Goal: Transaction & Acquisition: Purchase product/service

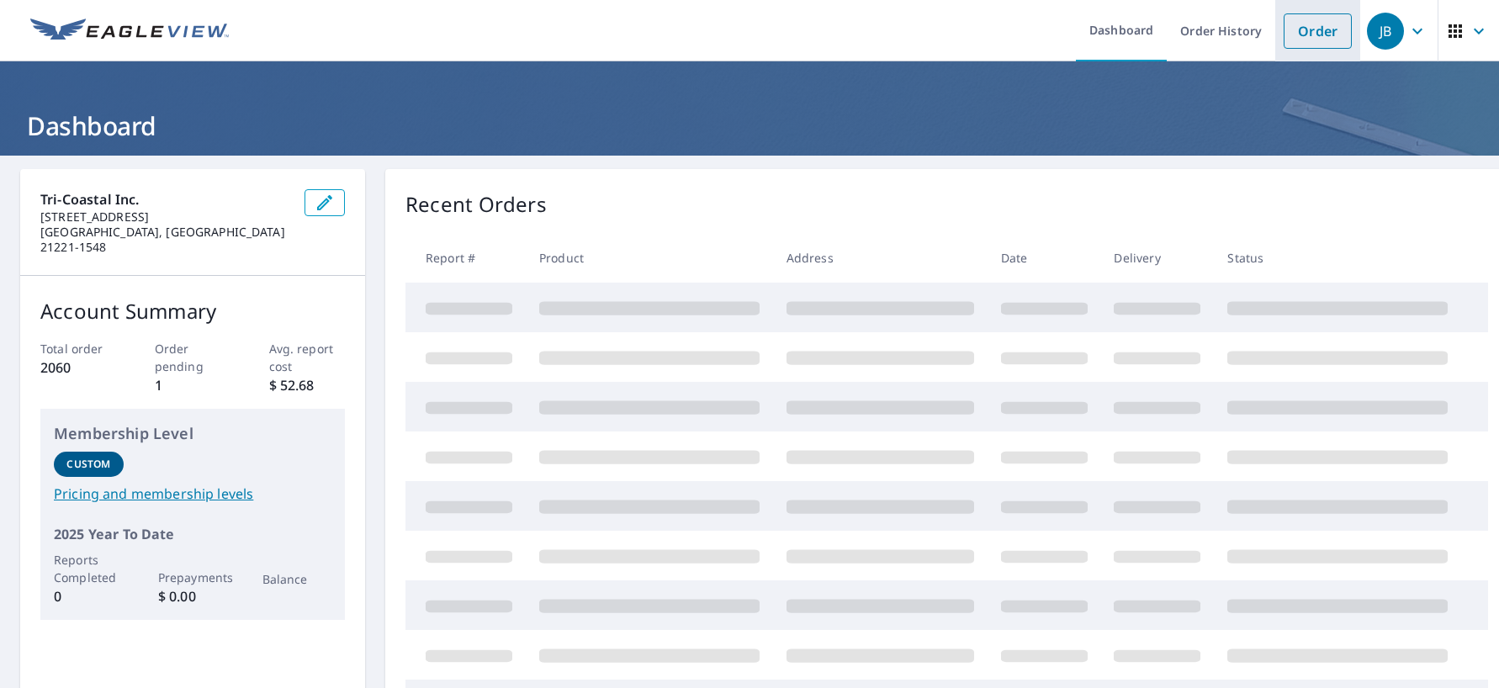
click at [1308, 23] on link "Order" at bounding box center [1317, 30] width 68 height 35
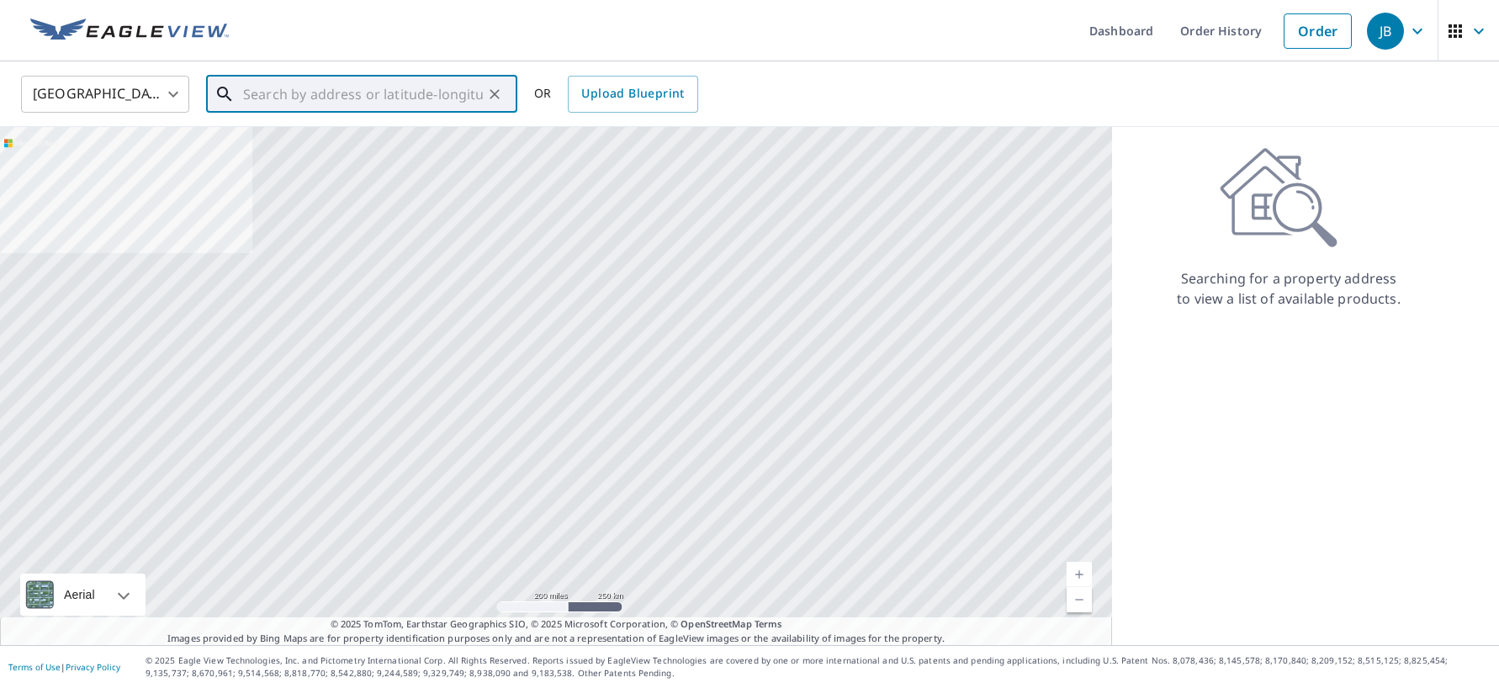
click at [378, 87] on input "text" at bounding box center [363, 94] width 240 height 47
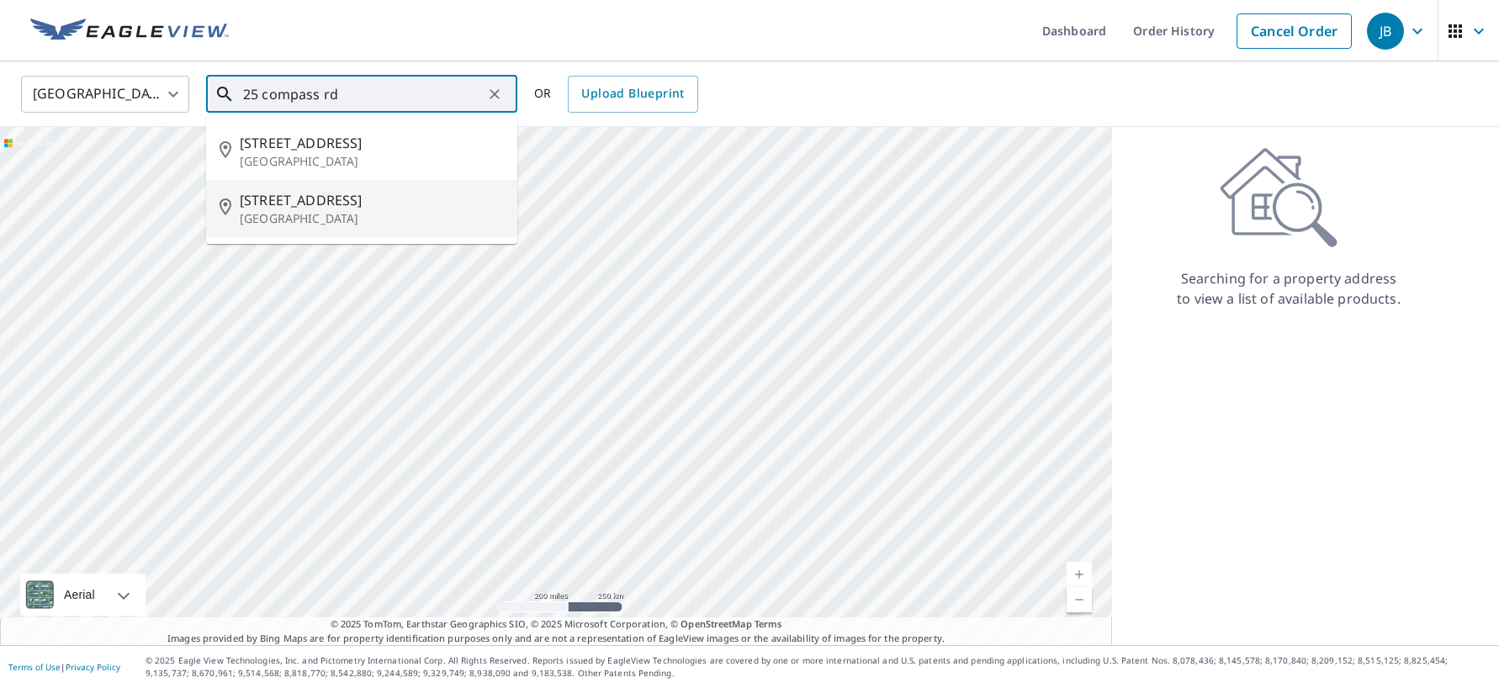
click at [366, 193] on span "[STREET_ADDRESS]" at bounding box center [372, 200] width 264 height 20
type input "[STREET_ADDRESS]"
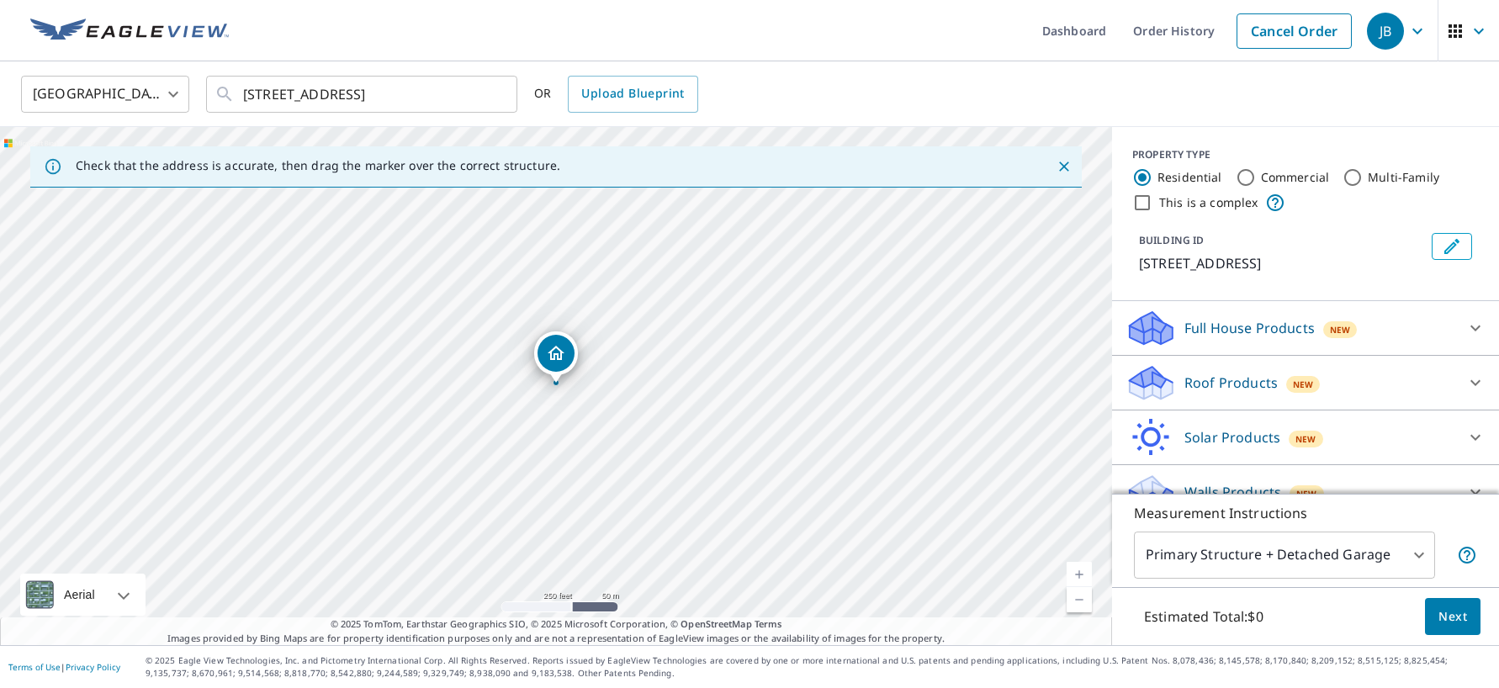
click at [1253, 380] on p "Roof Products" at bounding box center [1230, 383] width 93 height 20
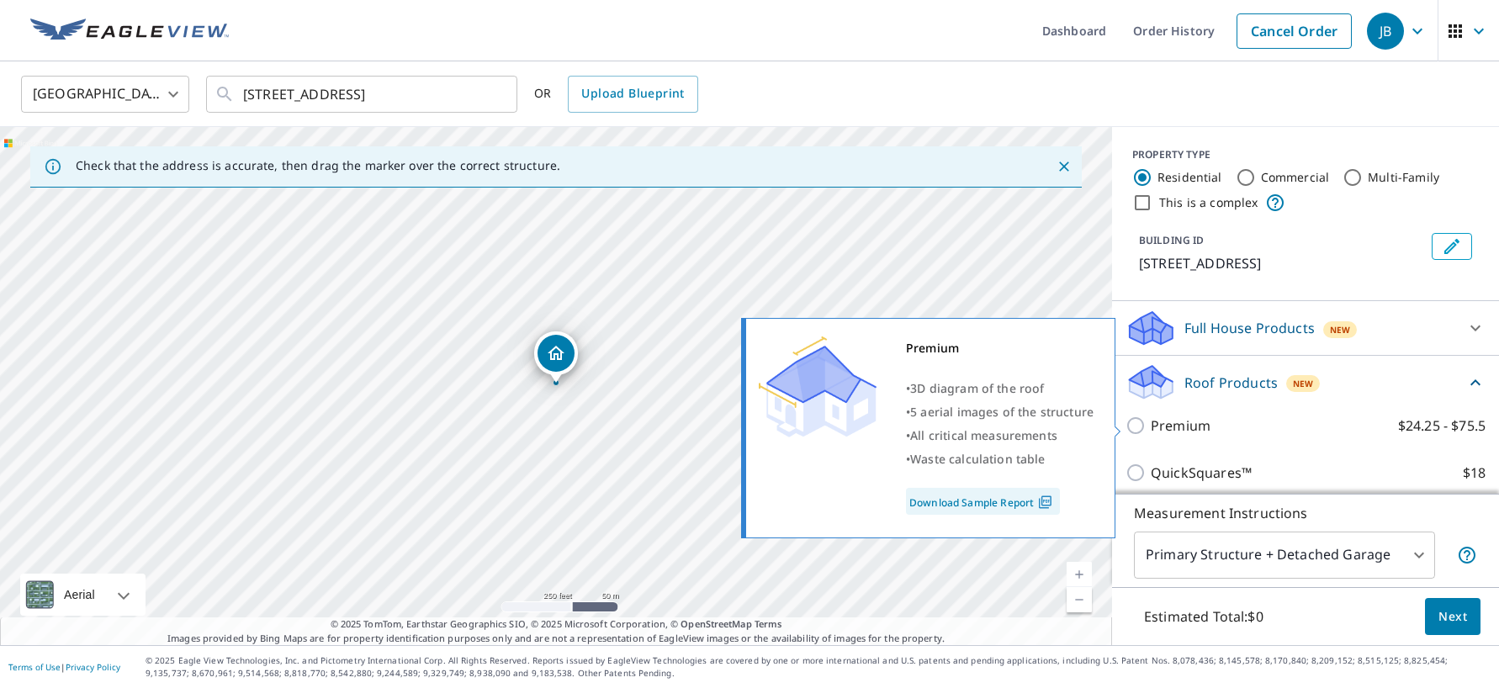
click at [1181, 427] on p "Premium" at bounding box center [1181, 425] width 60 height 20
click at [1151, 427] on input "Premium $24.25 - $75.5" at bounding box center [1137, 425] width 25 height 20
checkbox input "true"
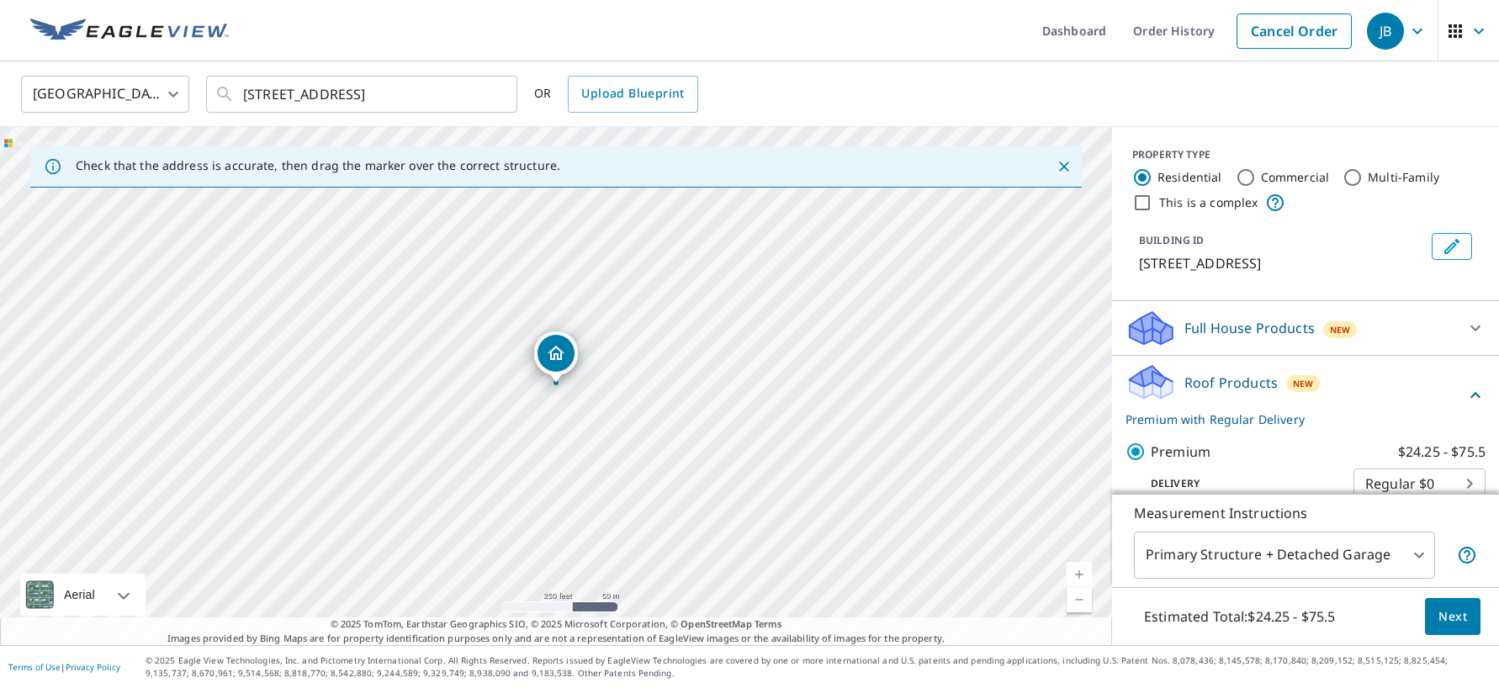
click at [1464, 621] on span "Next" at bounding box center [1452, 616] width 29 height 21
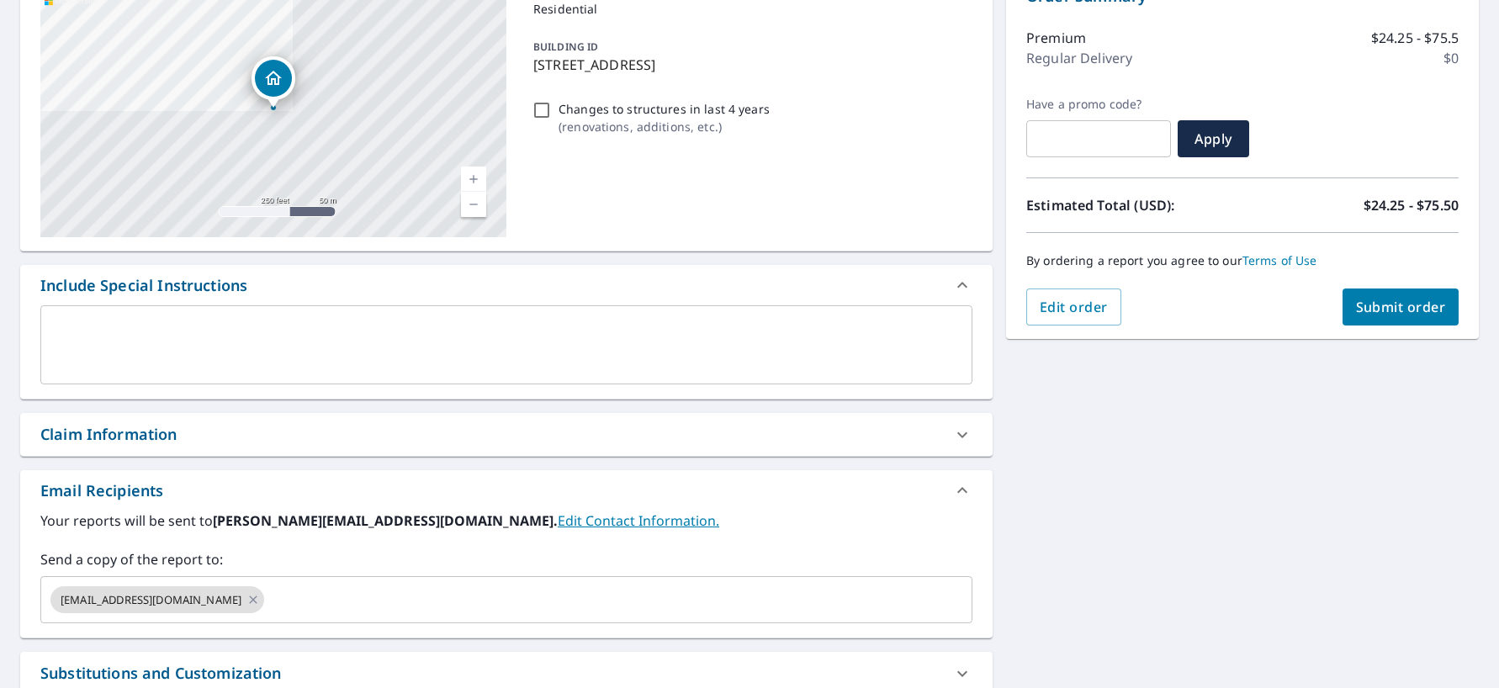
scroll to position [271, 0]
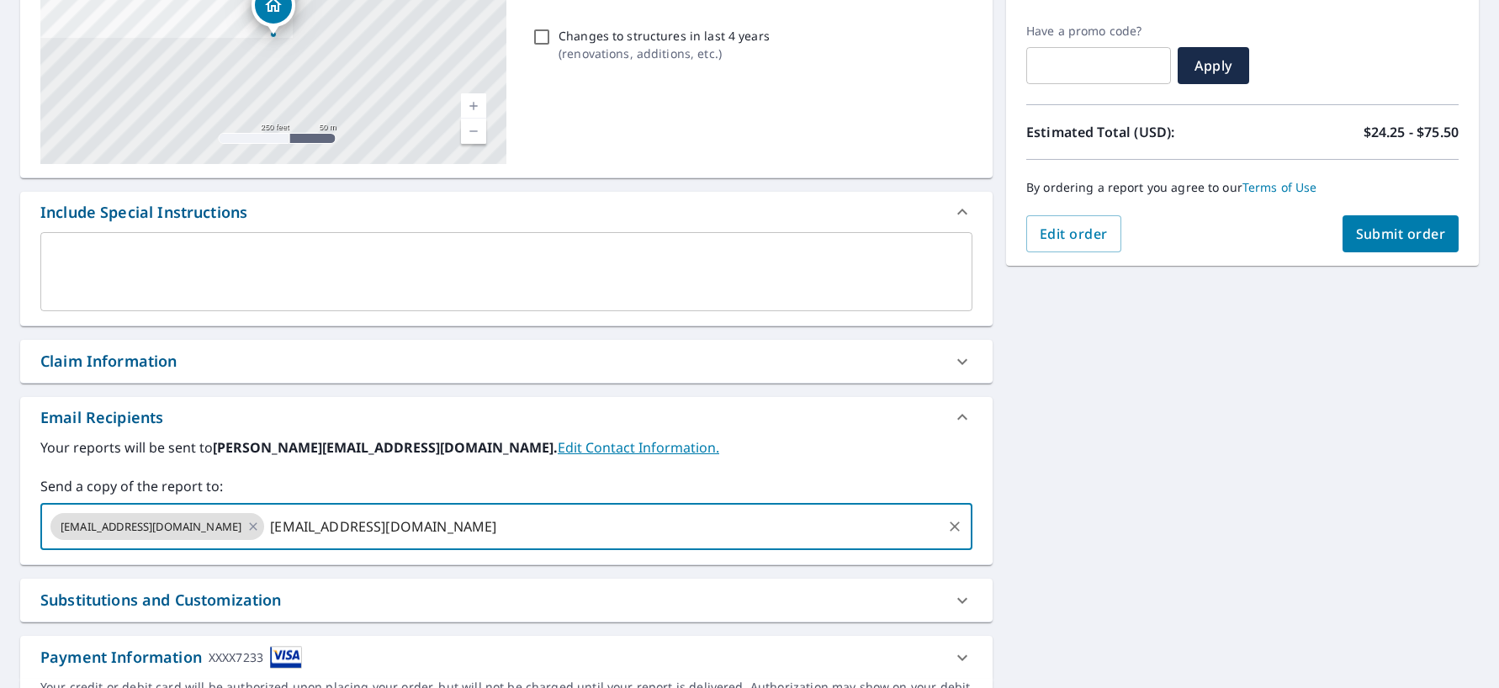
type input "[EMAIL_ADDRESS][DOMAIN_NAME]"
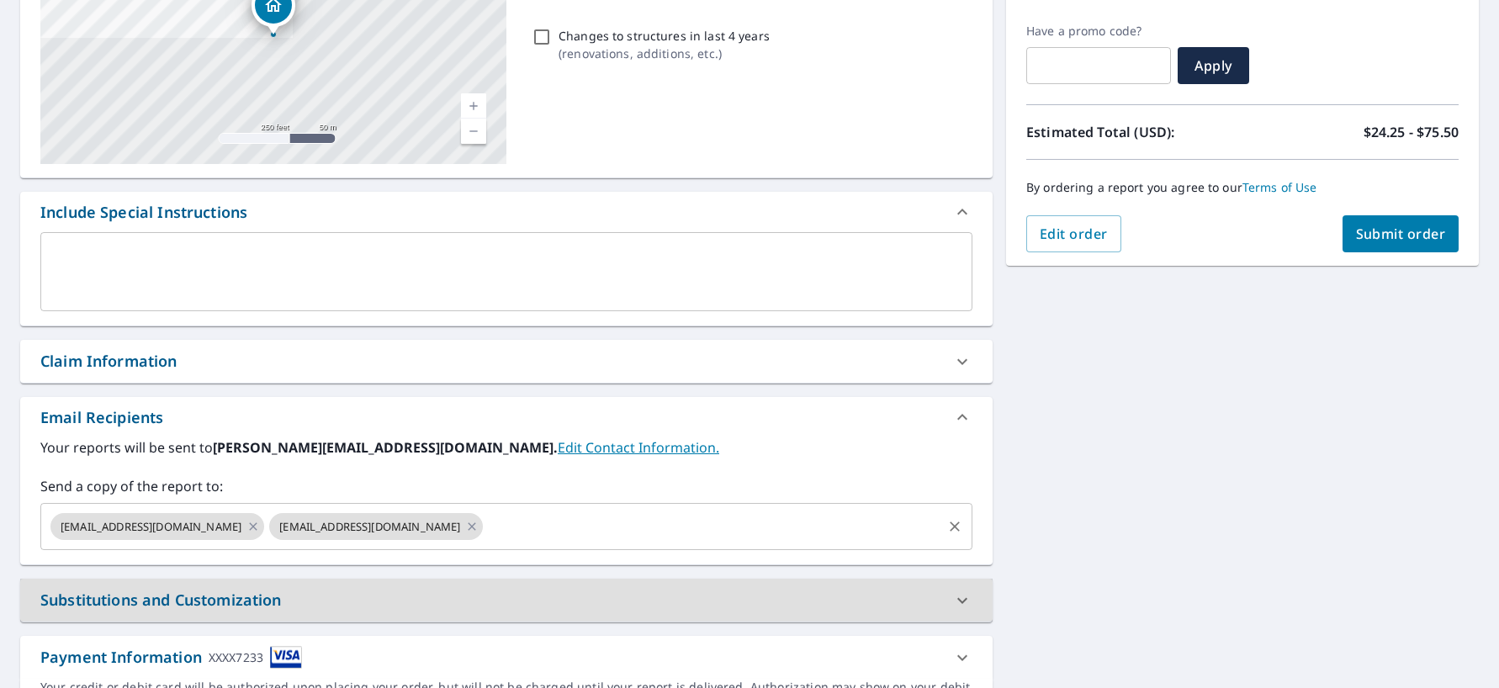
click at [694, 540] on input "text" at bounding box center [712, 526] width 454 height 32
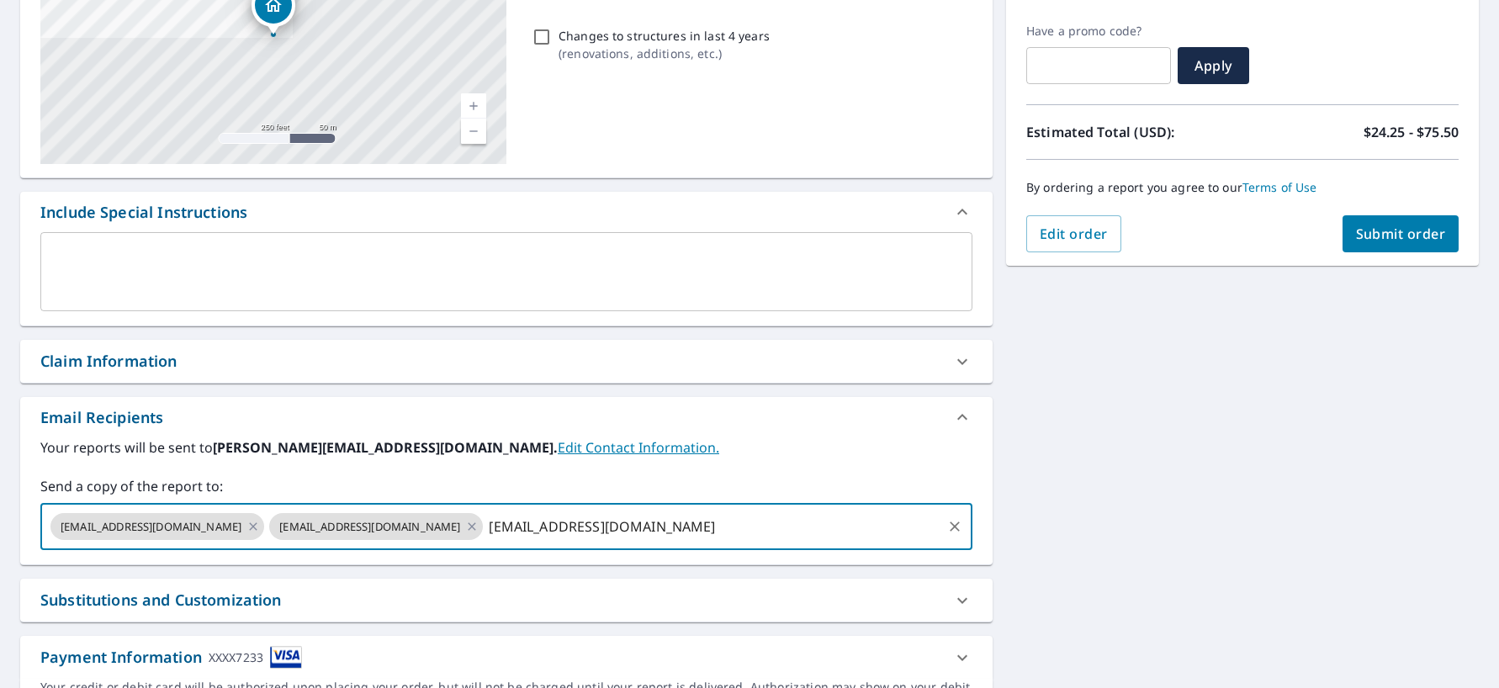
type input "[EMAIL_ADDRESS][DOMAIN_NAME]"
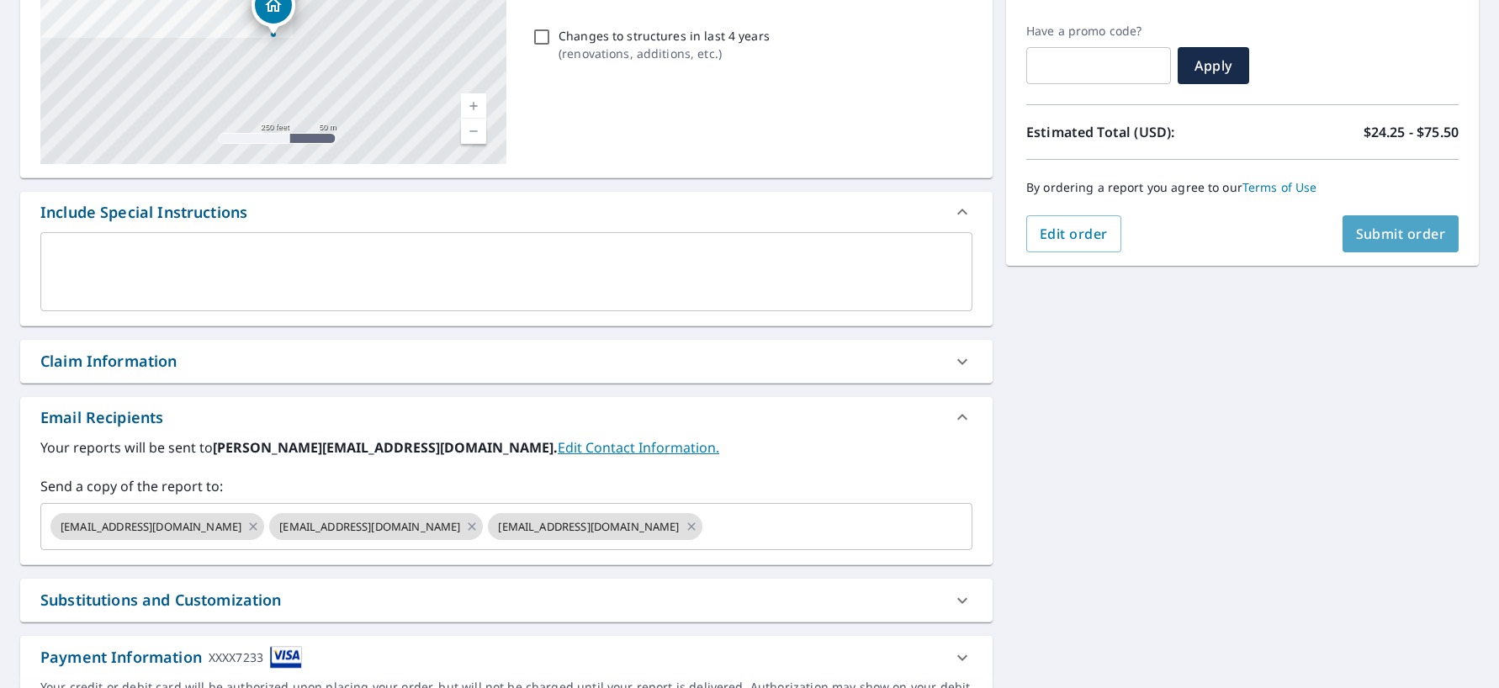
click at [1367, 236] on span "Submit order" at bounding box center [1401, 234] width 90 height 19
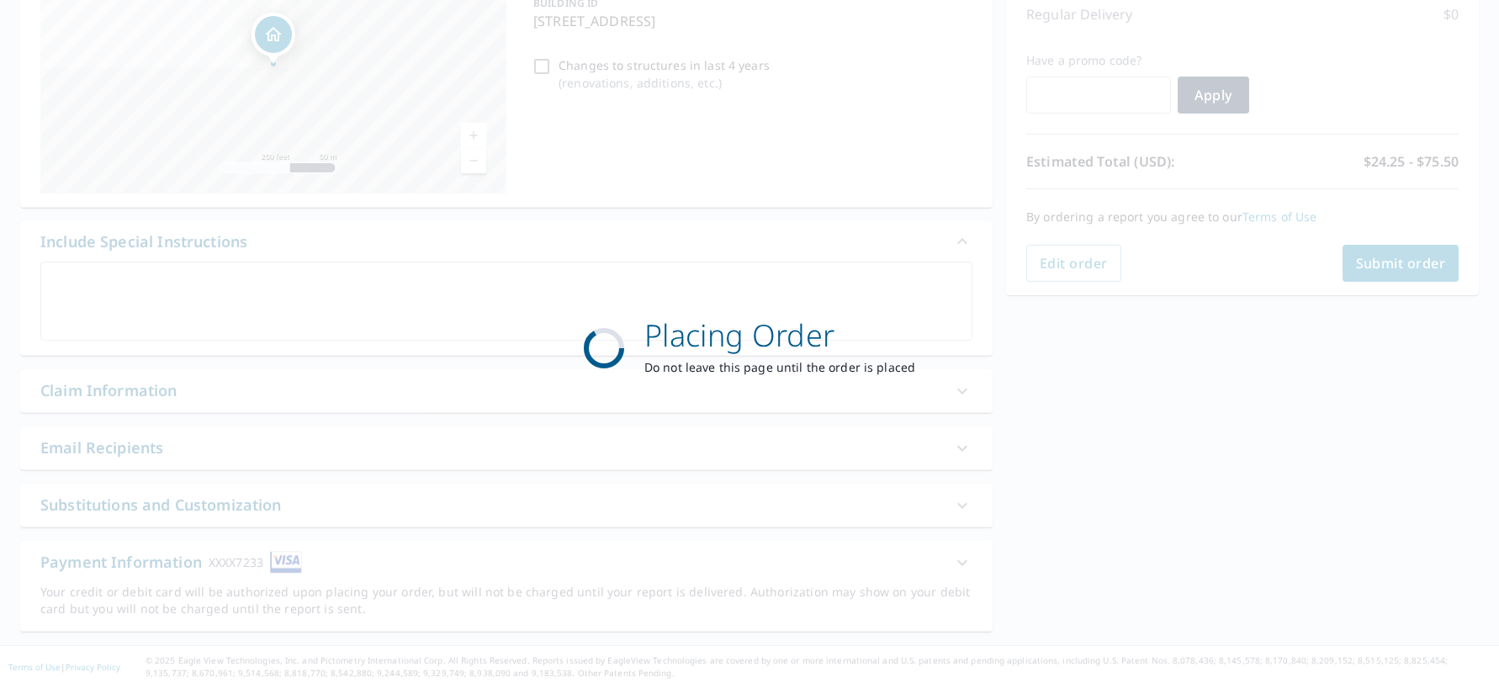
scroll to position [241, 0]
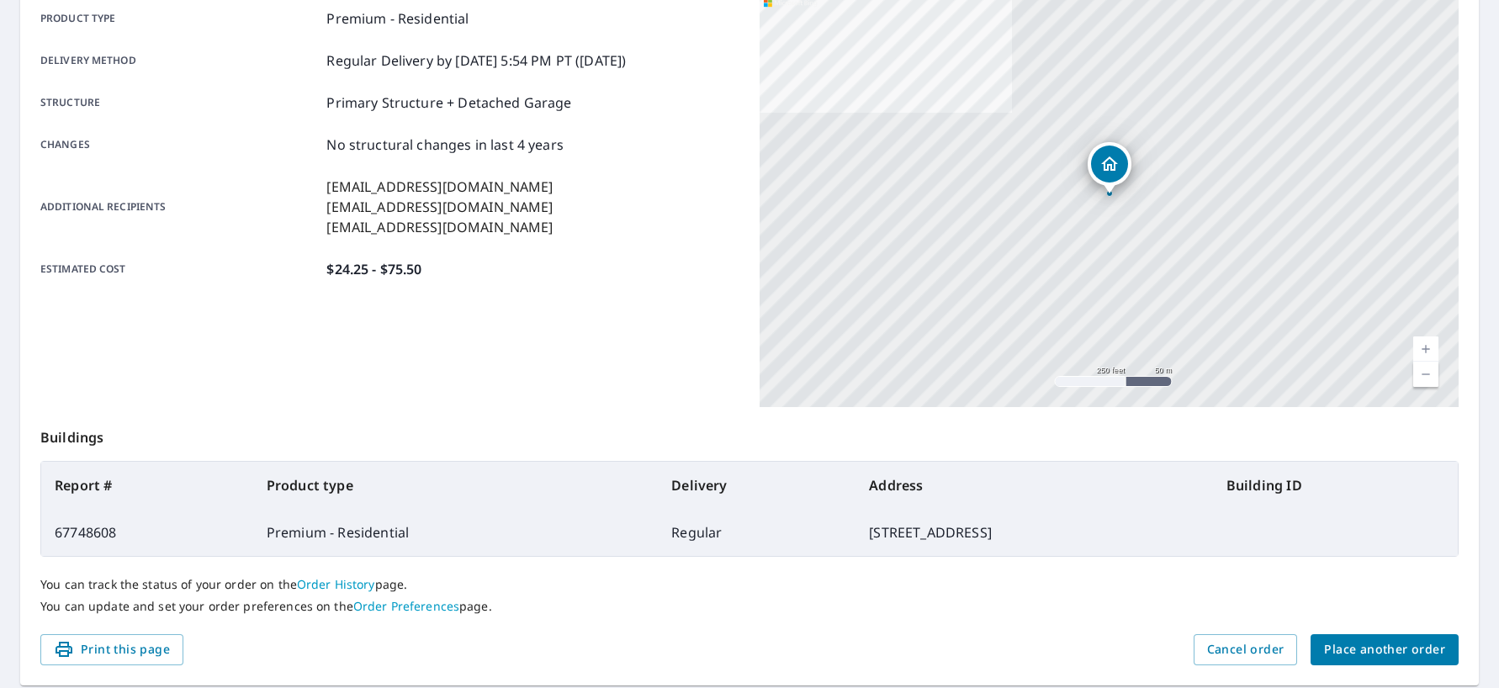
scroll to position [251, 0]
